Goal: Information Seeking & Learning: Stay updated

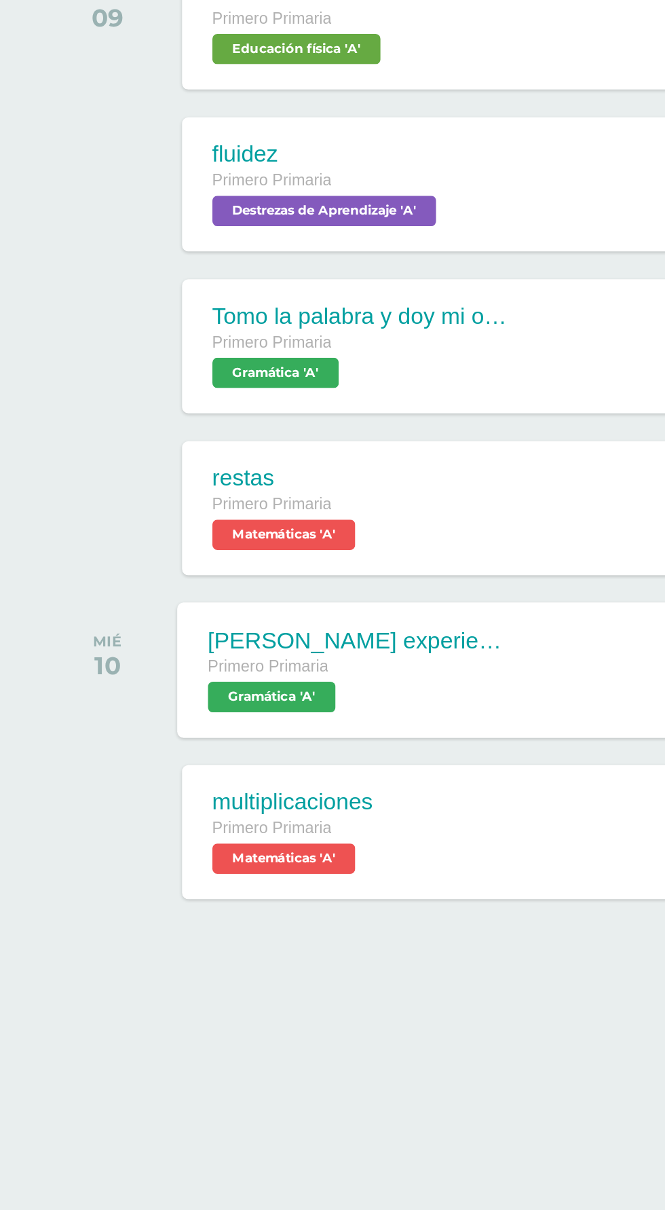
click at [171, 663] on span "Gramática 'A'" at bounding box center [145, 666] width 69 height 16
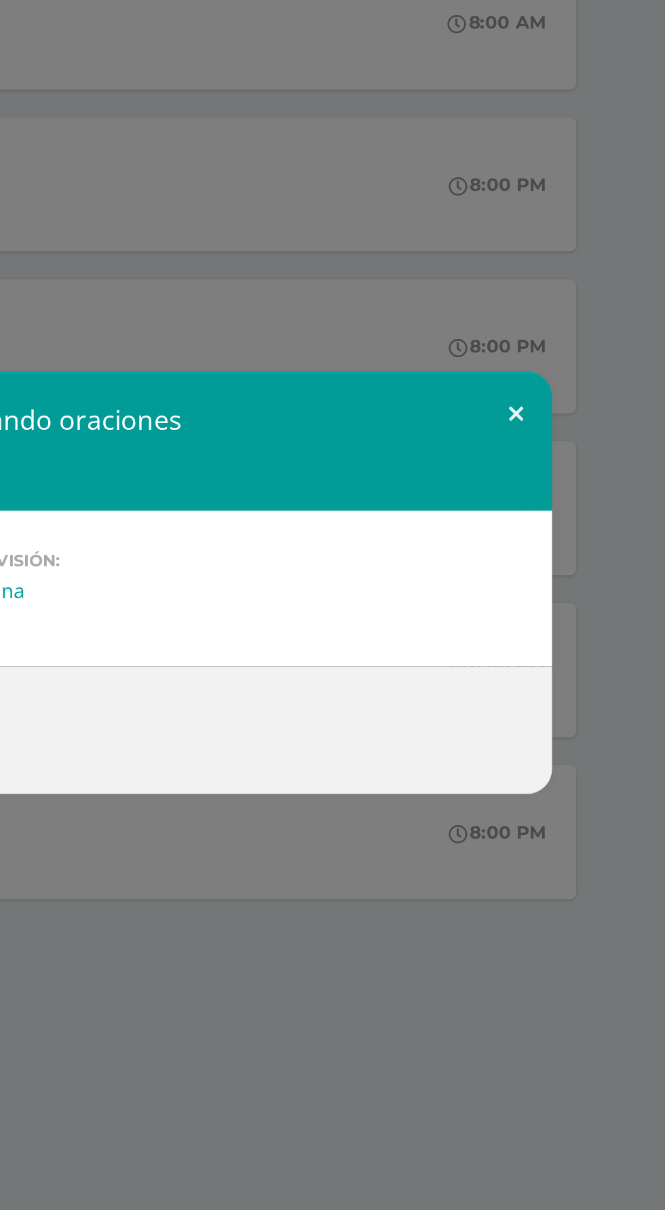
click at [594, 538] on button at bounding box center [585, 515] width 39 height 46
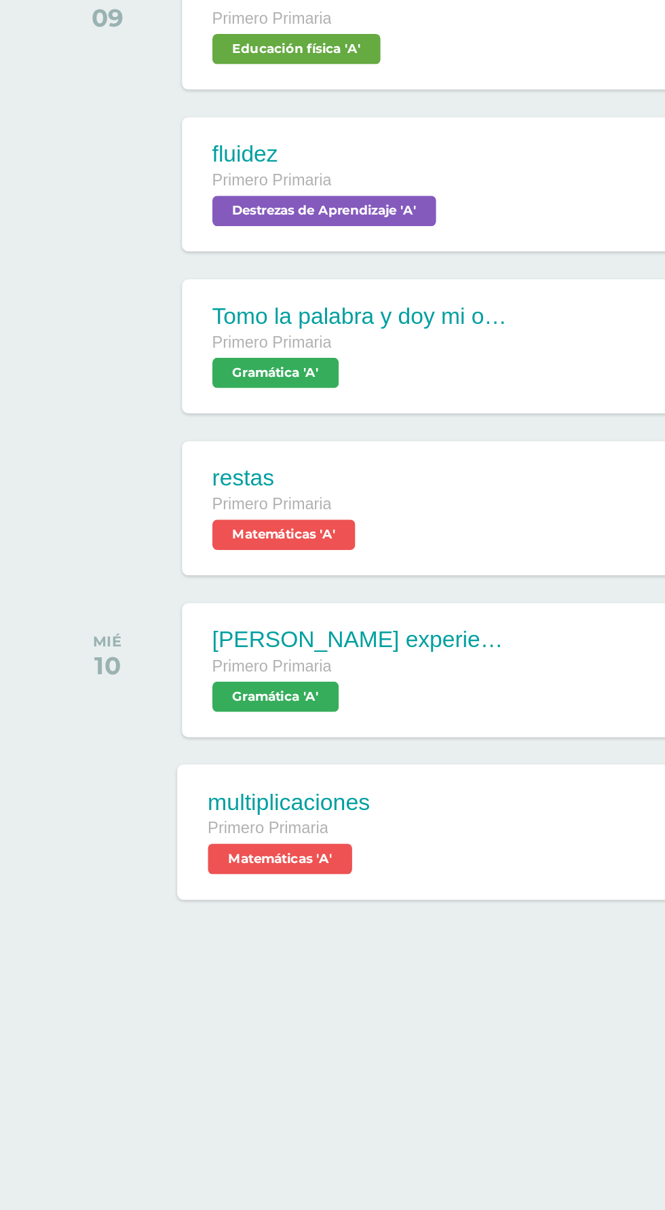
click at [186, 745] on span "Matemáticas 'A'" at bounding box center [149, 753] width 77 height 16
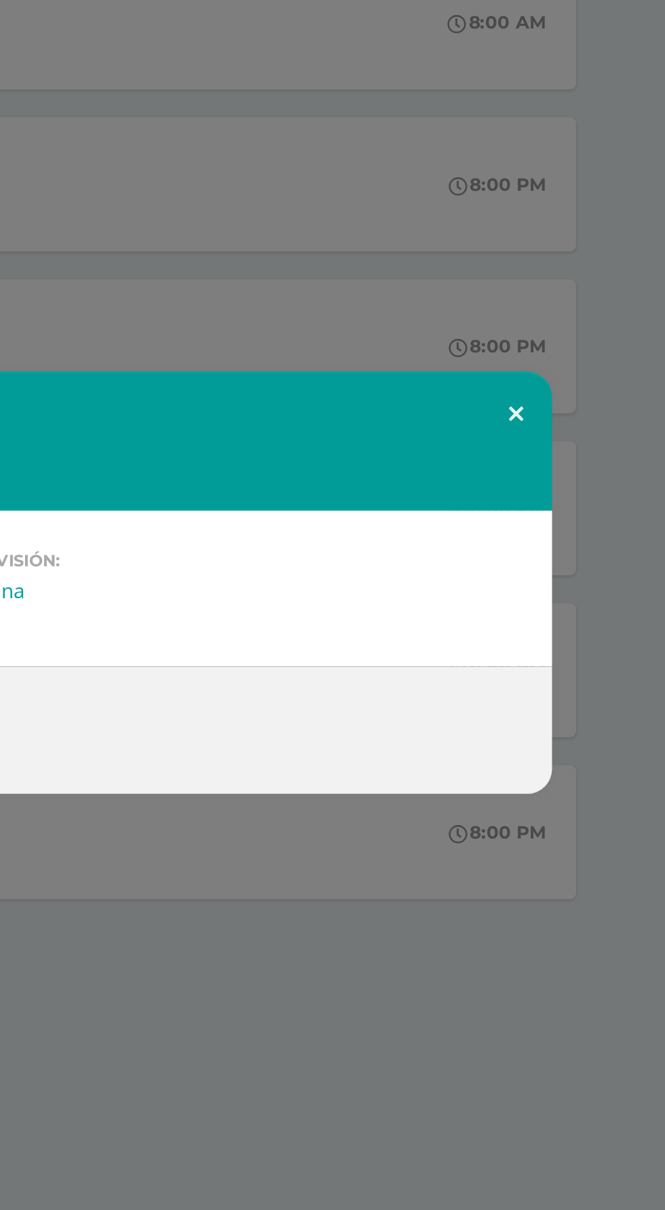
click at [592, 538] on button at bounding box center [585, 515] width 39 height 46
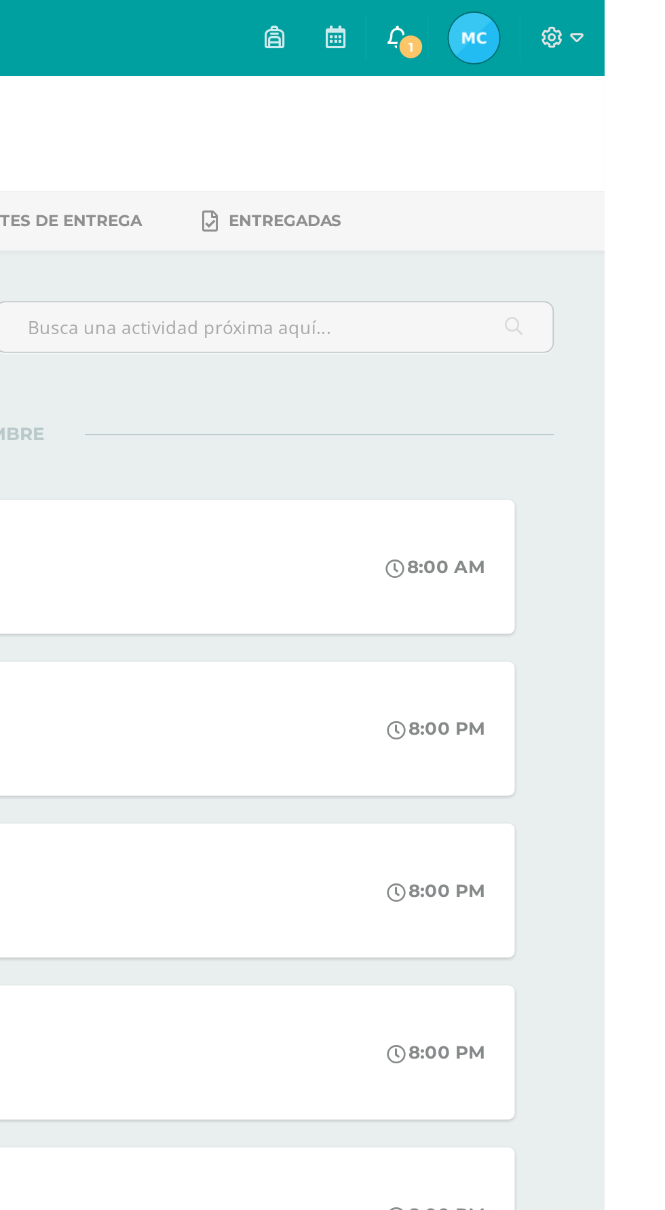
click at [569, 18] on span "1" at bounding box center [561, 25] width 15 height 15
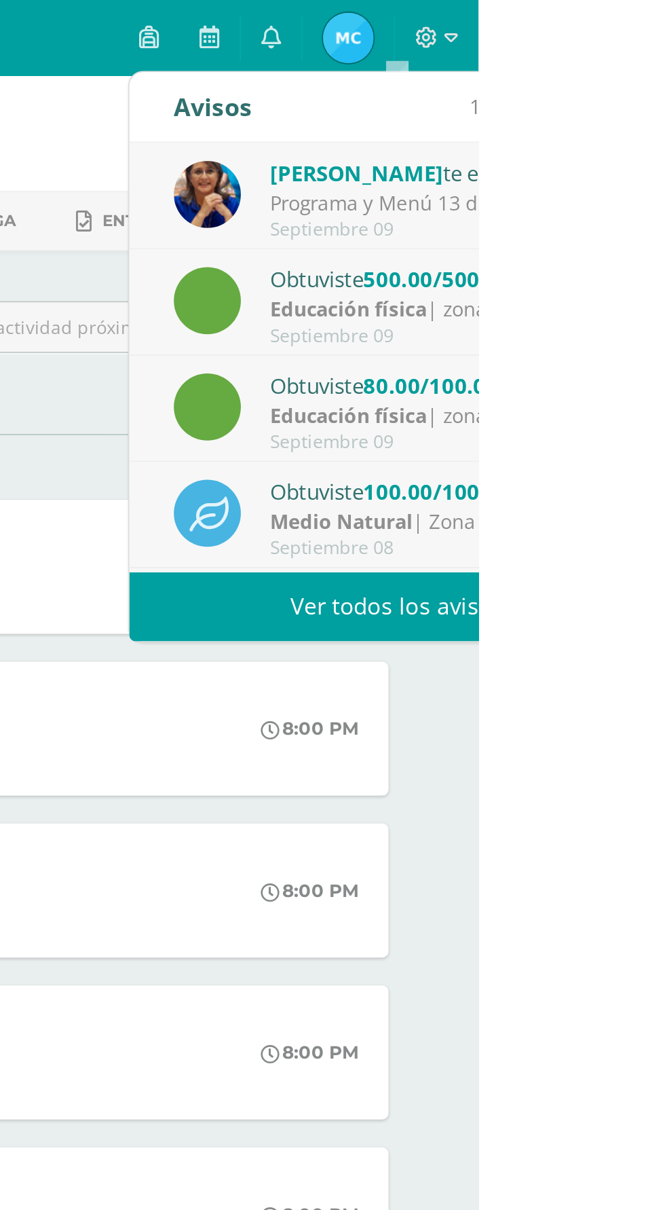
click at [665, 217] on div "Educación física | zona" at bounding box center [647, 223] width 189 height 16
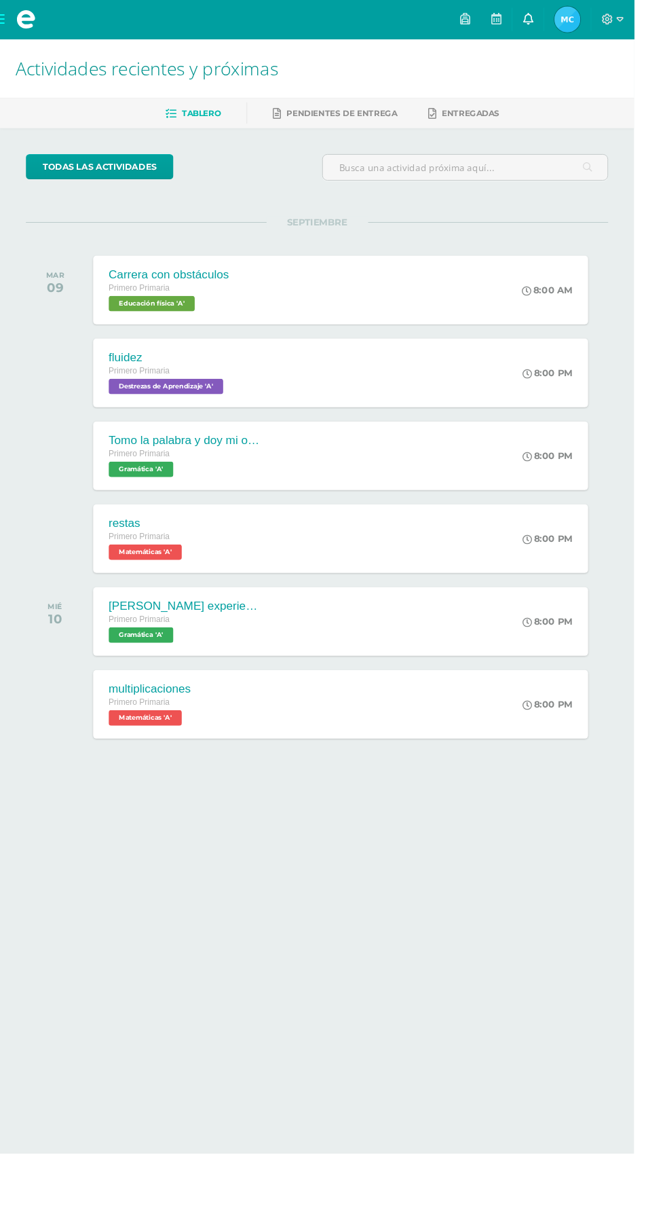
click at [570, 20] on link at bounding box center [554, 20] width 33 height 41
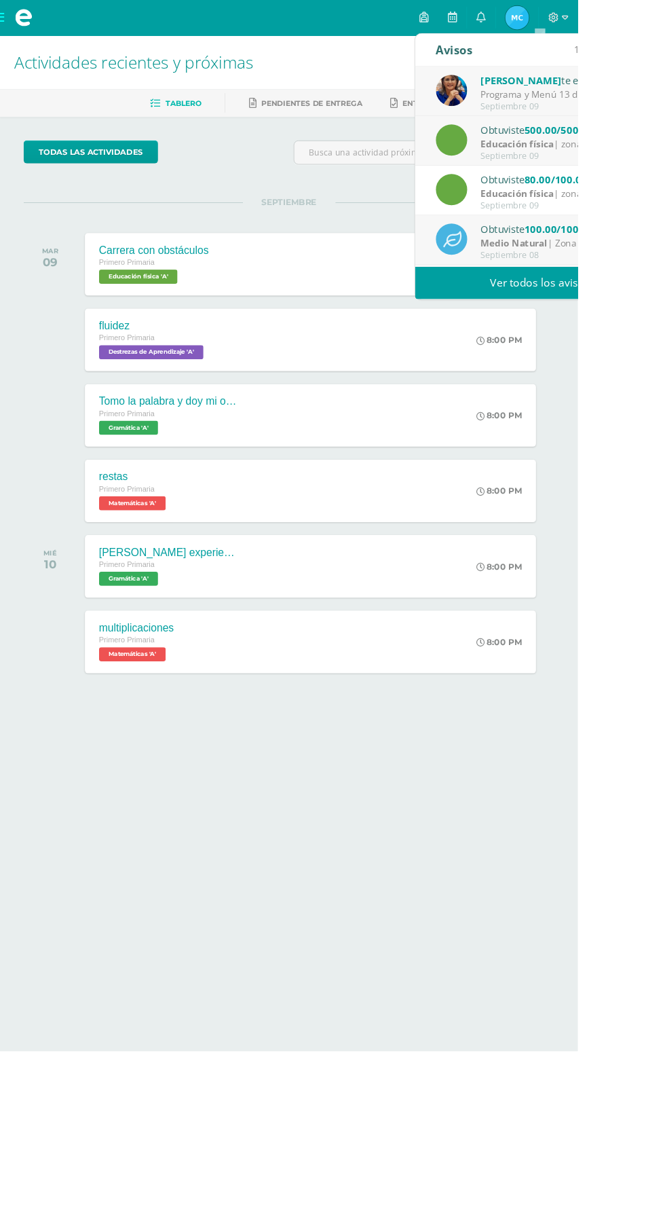
click at [665, 86] on div "[PERSON_NAME] te envió un aviso" at bounding box center [647, 93] width 189 height 18
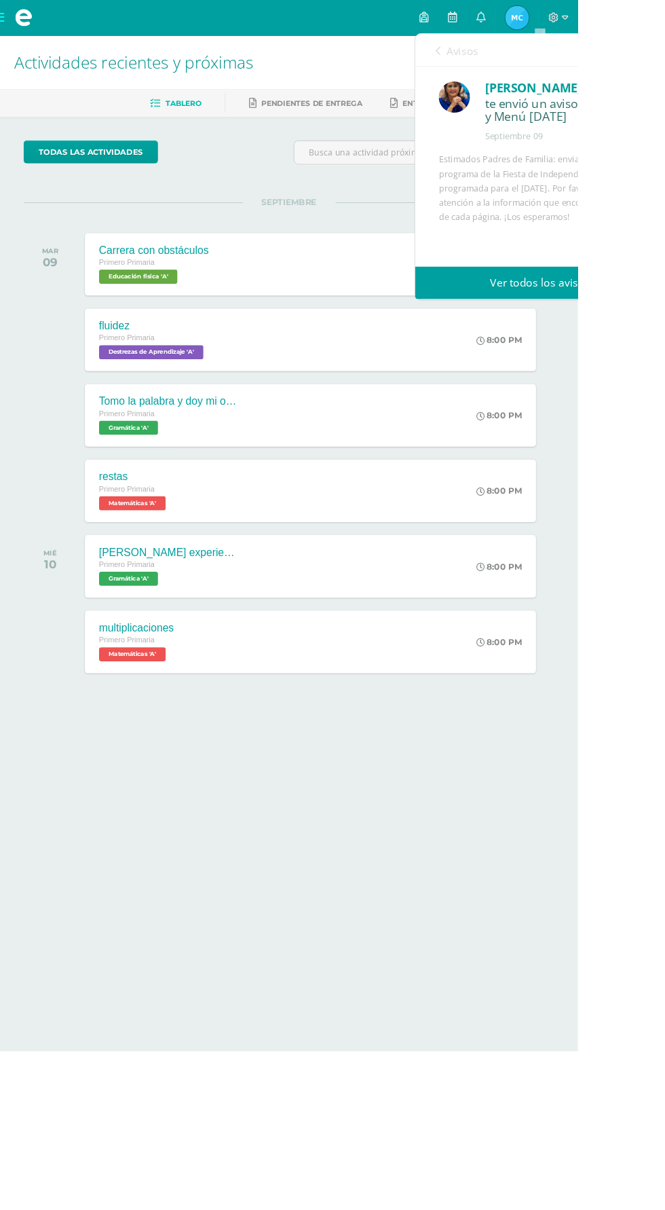
click at [665, 155] on div "Septiembre 09" at bounding box center [648, 157] width 180 height 14
click at [665, 318] on link "Ver todos los avisos" at bounding box center [621, 325] width 287 height 37
click at [665, 153] on div "Septiembre 09" at bounding box center [648, 157] width 180 height 14
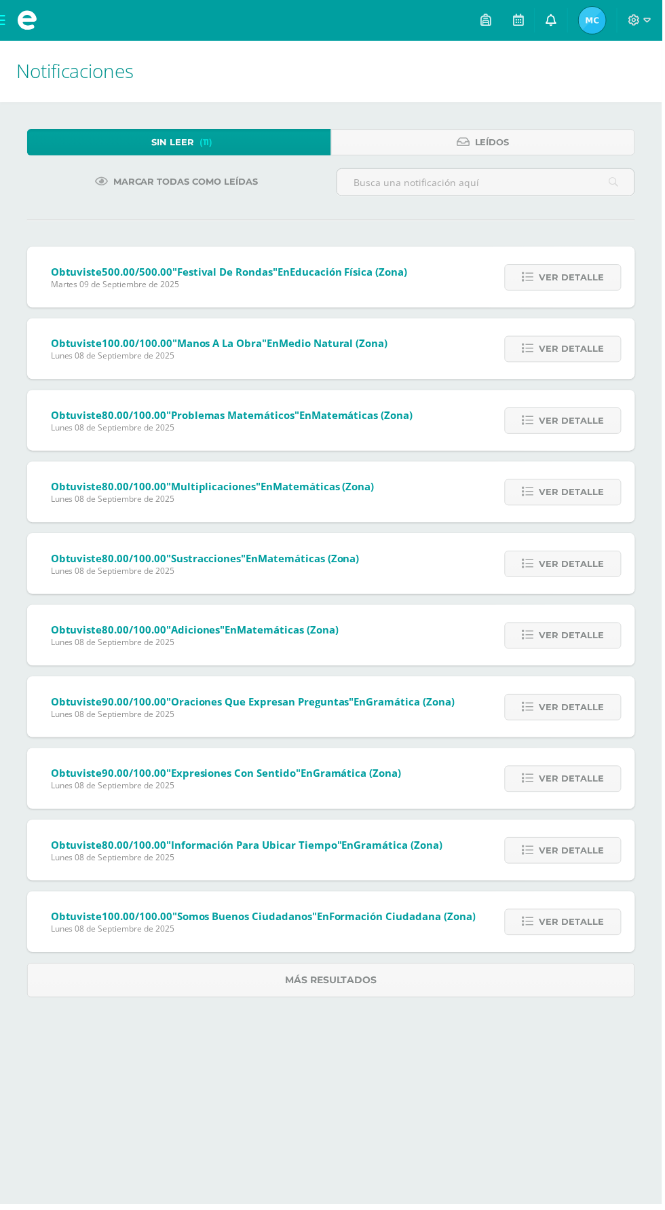
click at [565, 22] on link at bounding box center [554, 20] width 33 height 41
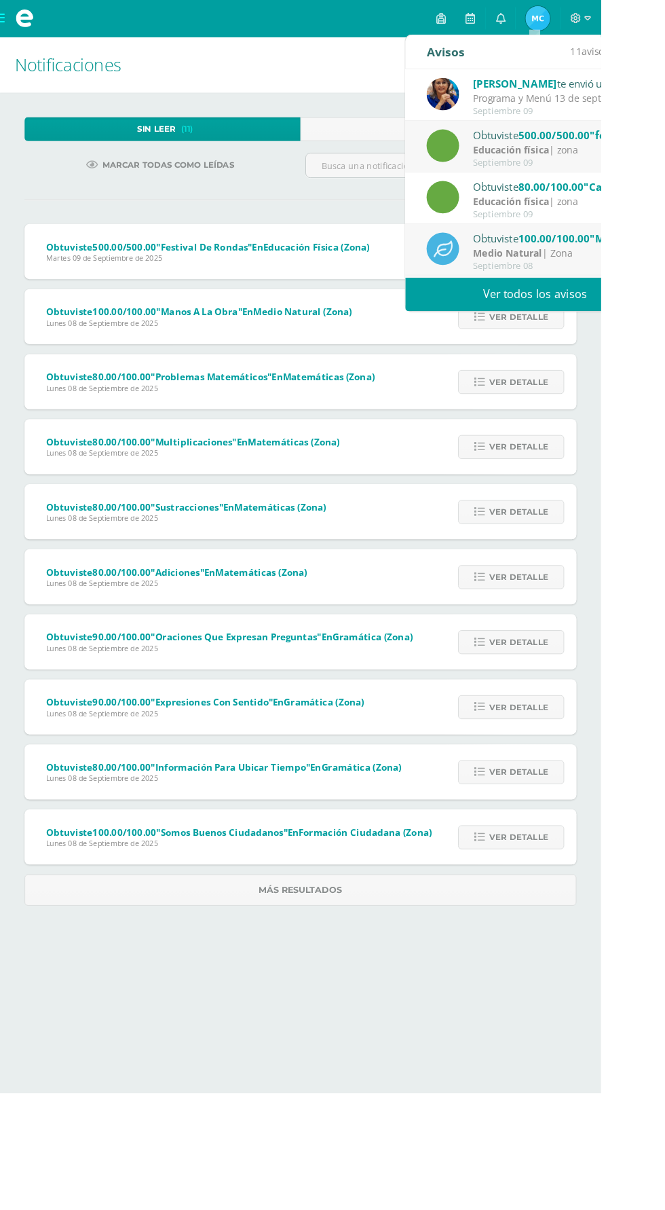
click at [659, 95] on div "[PERSON_NAME] te envió un aviso" at bounding box center [617, 93] width 189 height 18
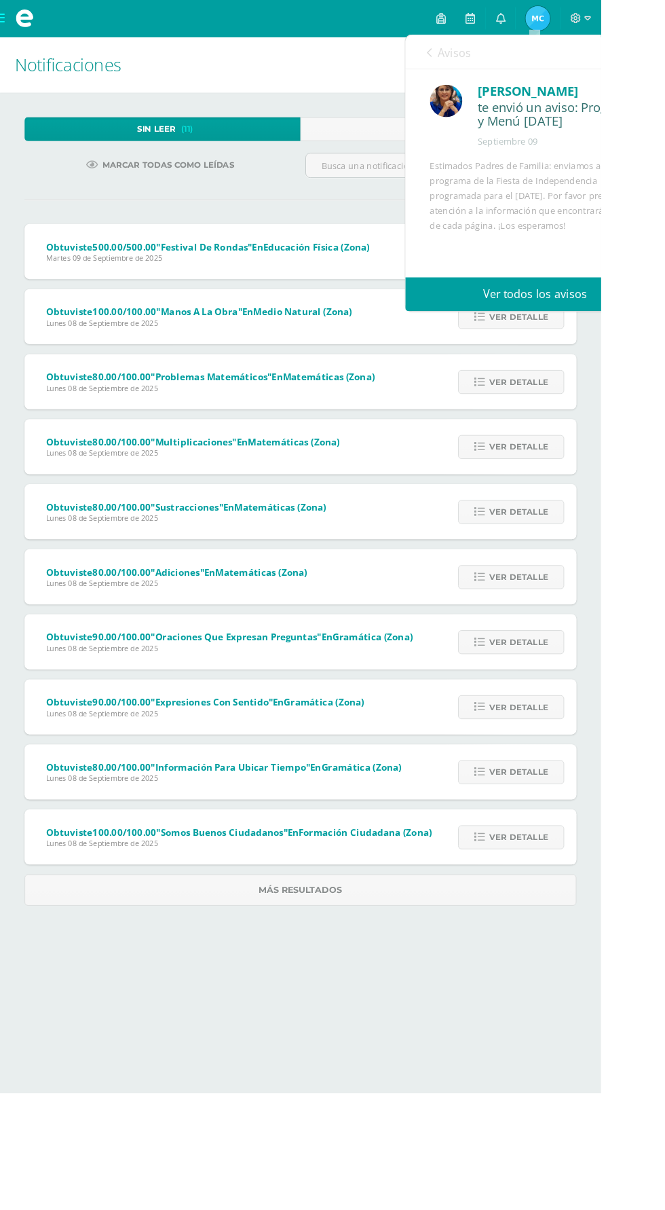
click at [631, 139] on div "te envió un aviso: Programa y Menú [DATE]" at bounding box center [619, 127] width 180 height 32
click at [645, 242] on div "Estimados Padres de Familia: enviamos adjunto el programa de la Fiesta de Indep…" at bounding box center [592, 288] width 233 height 226
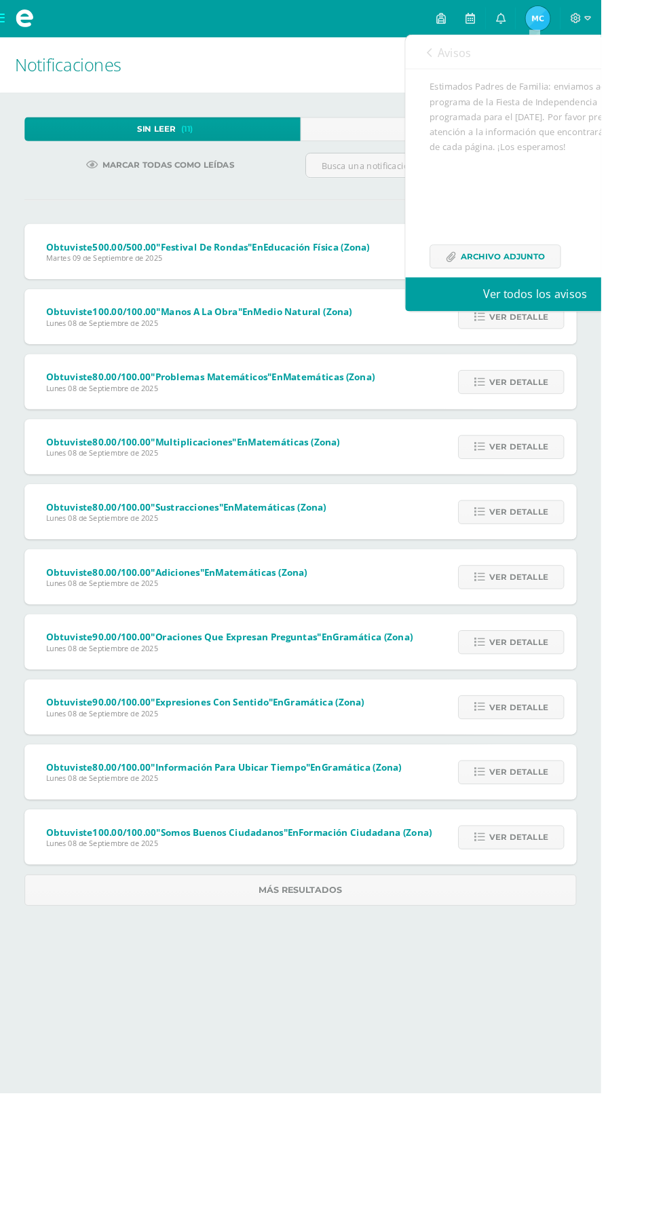
scroll to position [130, 0]
click at [557, 265] on span "Archivo Adjunto" at bounding box center [557, 263] width 93 height 25
